Goal: Transaction & Acquisition: Purchase product/service

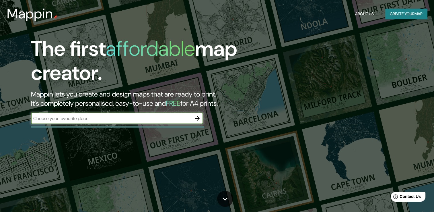
type input "s"
type input "[GEOGRAPHIC_DATA]"
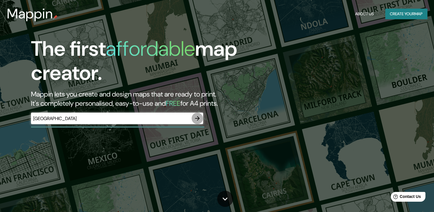
click at [198, 119] on icon "button" at bounding box center [197, 118] width 7 height 7
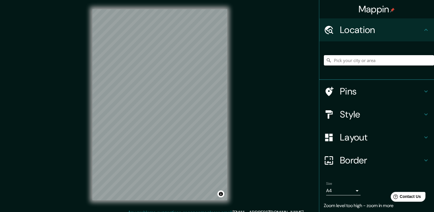
click at [40, 95] on div "Mappin Location Pins Style Layout Border Choose a border. Hint : you can make l…" at bounding box center [217, 109] width 434 height 218
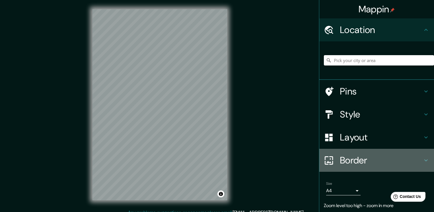
click at [340, 161] on h4 "Border" at bounding box center [381, 159] width 83 height 11
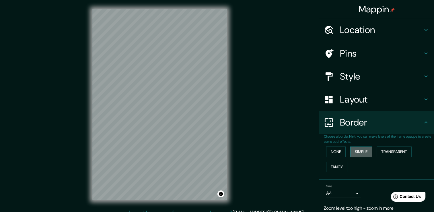
click at [350, 151] on button "Simple" at bounding box center [361, 151] width 22 height 11
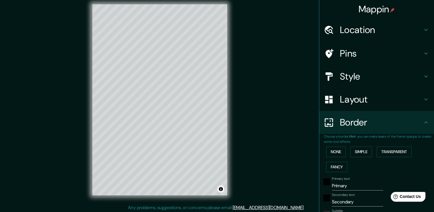
scroll to position [6, 0]
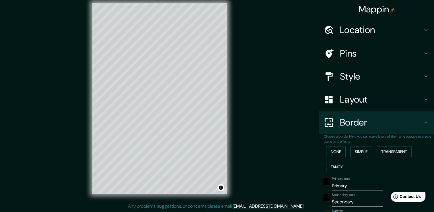
click at [329, 99] on icon at bounding box center [329, 99] width 10 height 10
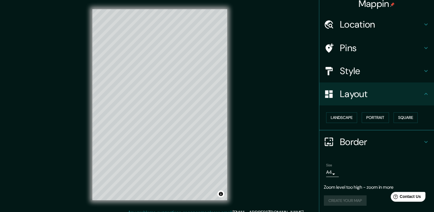
scroll to position [0, 0]
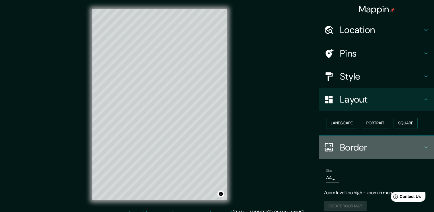
click at [375, 145] on h4 "Border" at bounding box center [381, 146] width 83 height 11
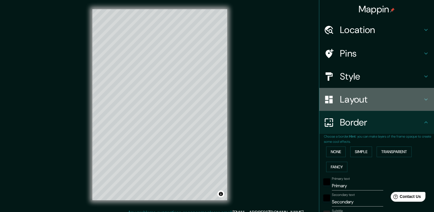
click at [344, 104] on h4 "Layout" at bounding box center [381, 98] width 83 height 11
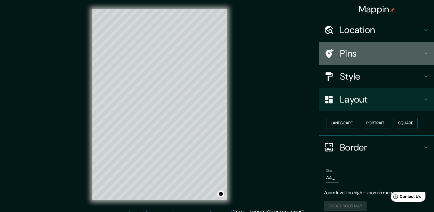
drag, startPoint x: 333, startPoint y: 51, endPoint x: 335, endPoint y: 56, distance: 5.5
click at [335, 56] on div "Pins" at bounding box center [376, 53] width 115 height 23
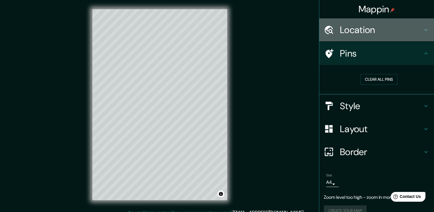
drag, startPoint x: 344, startPoint y: 33, endPoint x: 356, endPoint y: 37, distance: 12.7
click at [356, 37] on div "Location" at bounding box center [376, 29] width 115 height 23
type input "38"
